Goal: Find specific page/section: Find specific page/section

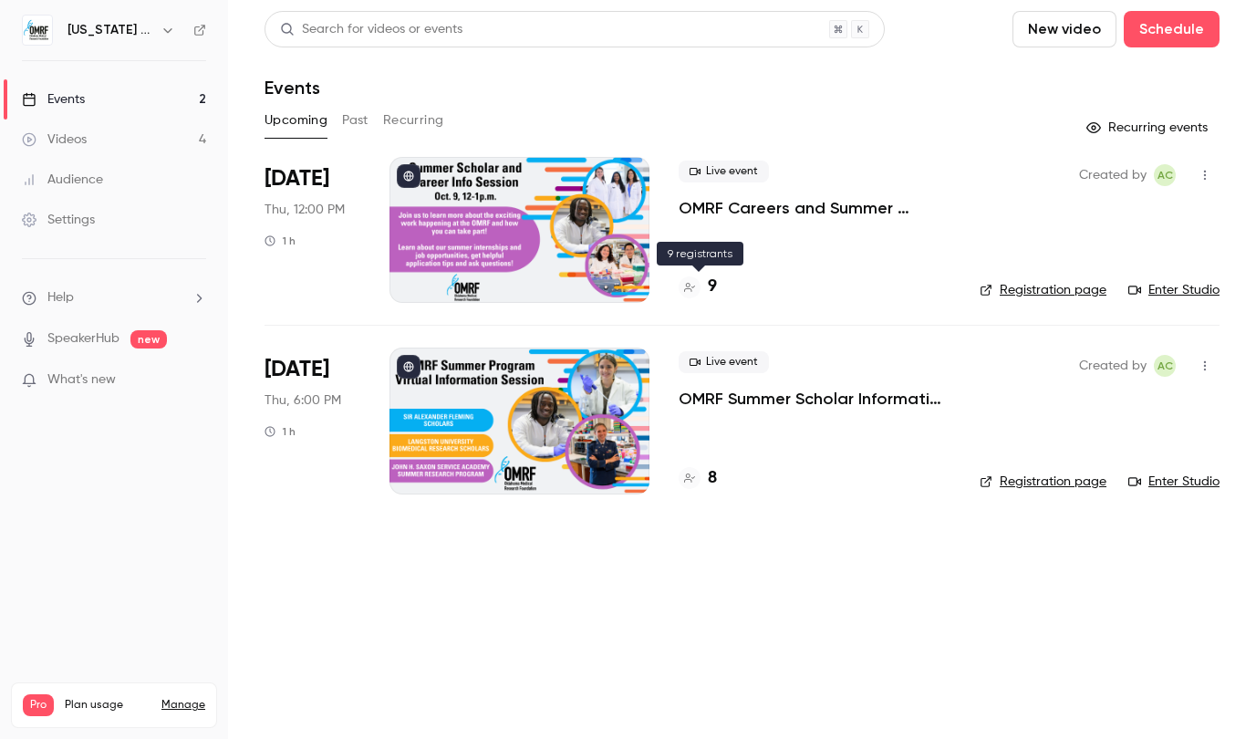
click at [702, 284] on div "9" at bounding box center [697, 286] width 38 height 25
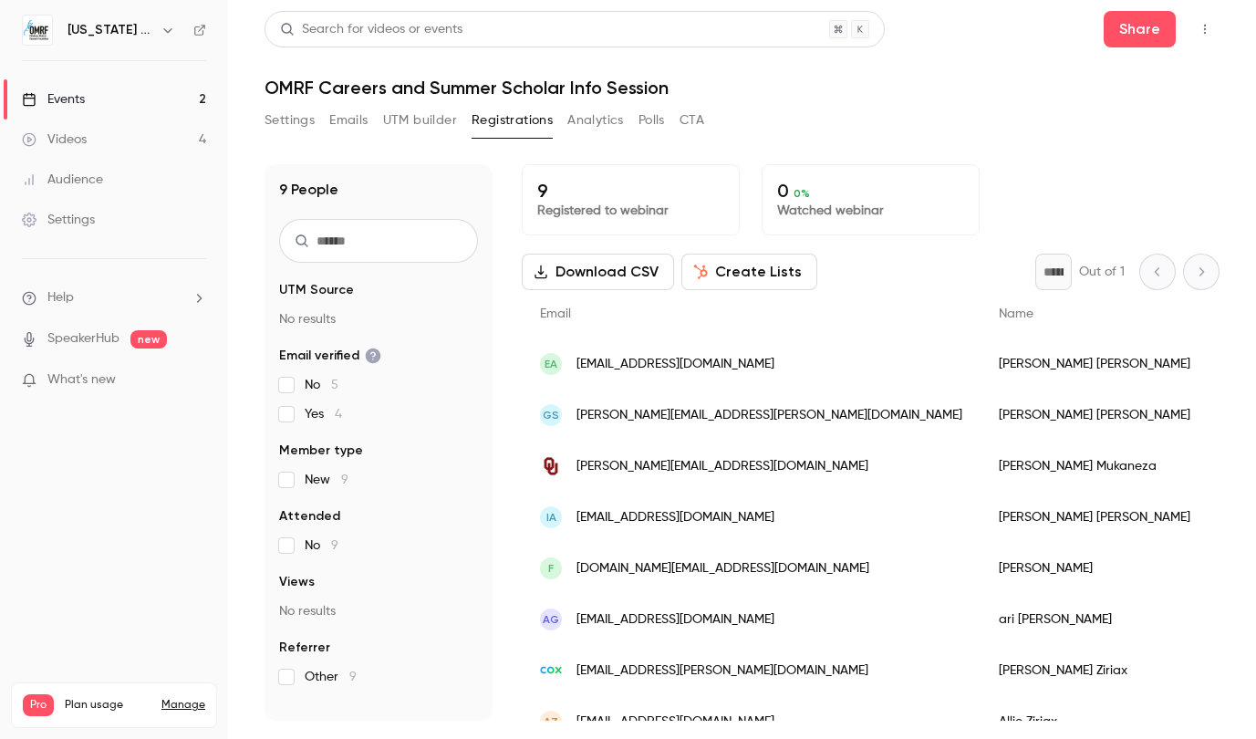
click at [138, 102] on link "Events 2" at bounding box center [114, 99] width 228 height 40
